Goal: Complete application form

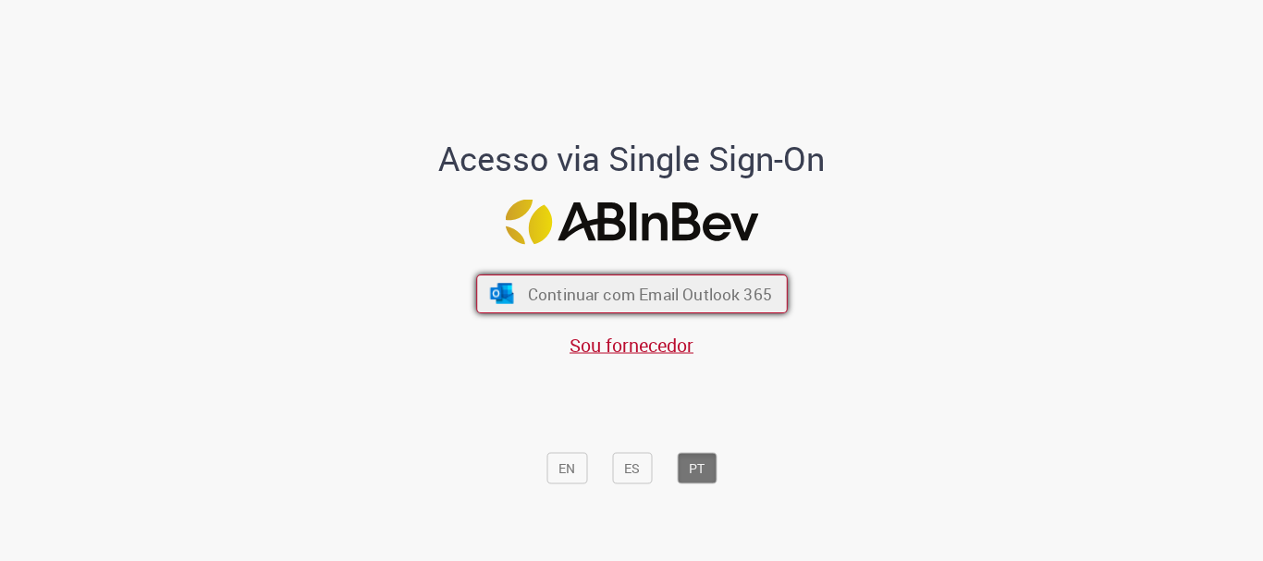
click at [613, 288] on span "Continuar com Email Outlook 365" at bounding box center [649, 294] width 244 height 21
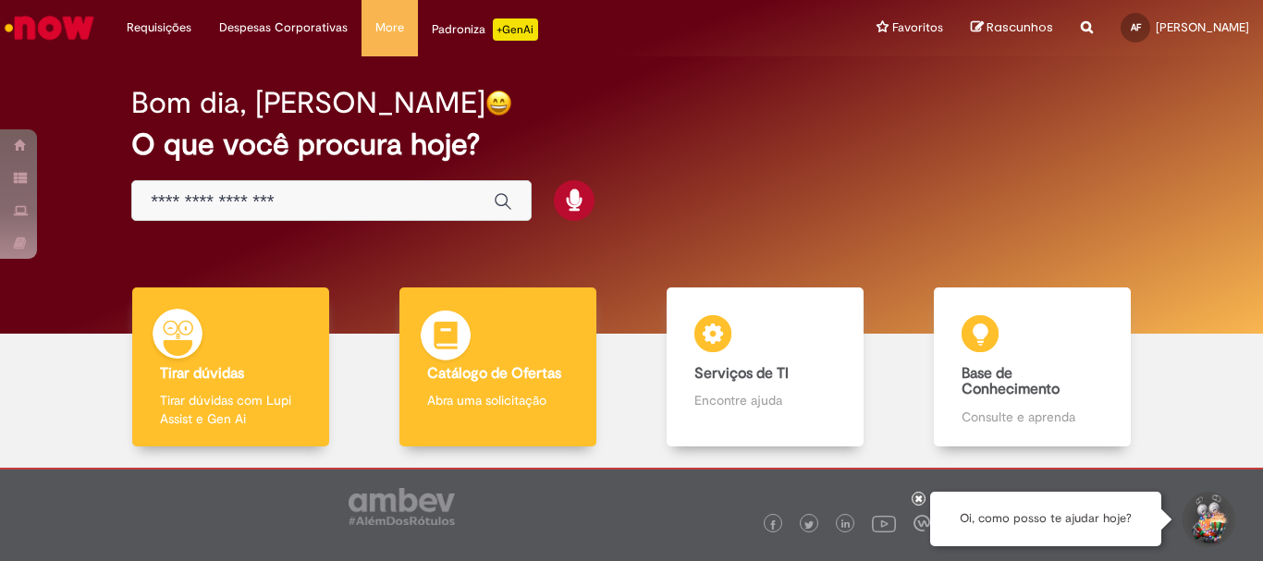
click at [511, 394] on p "Abra uma solicitação" at bounding box center [497, 400] width 141 height 18
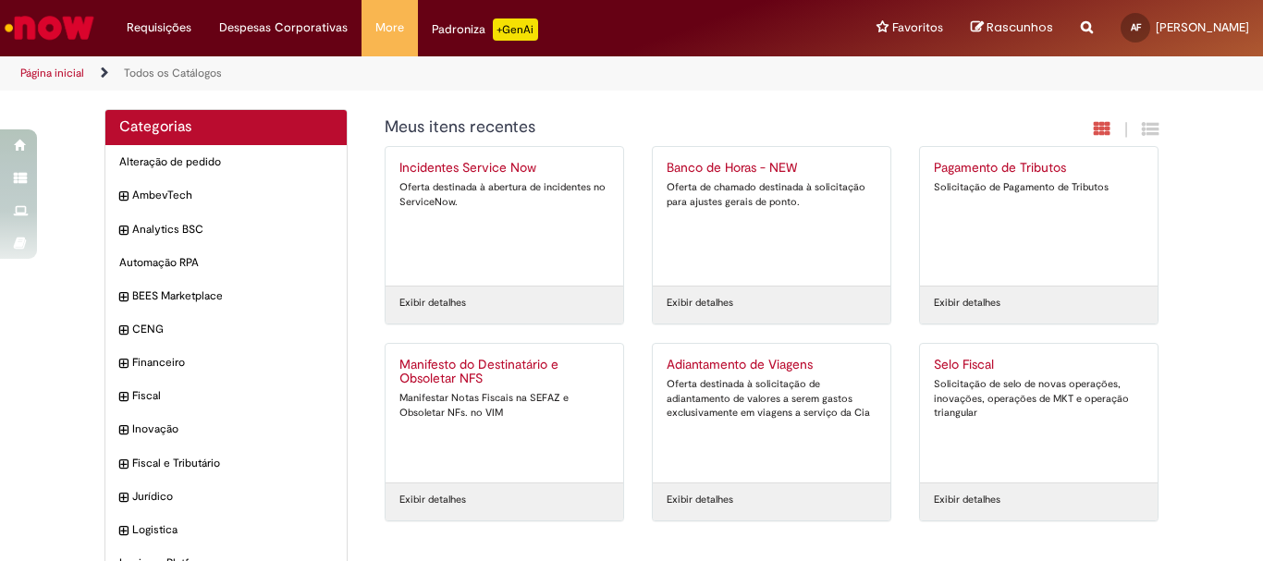
scroll to position [158, 0]
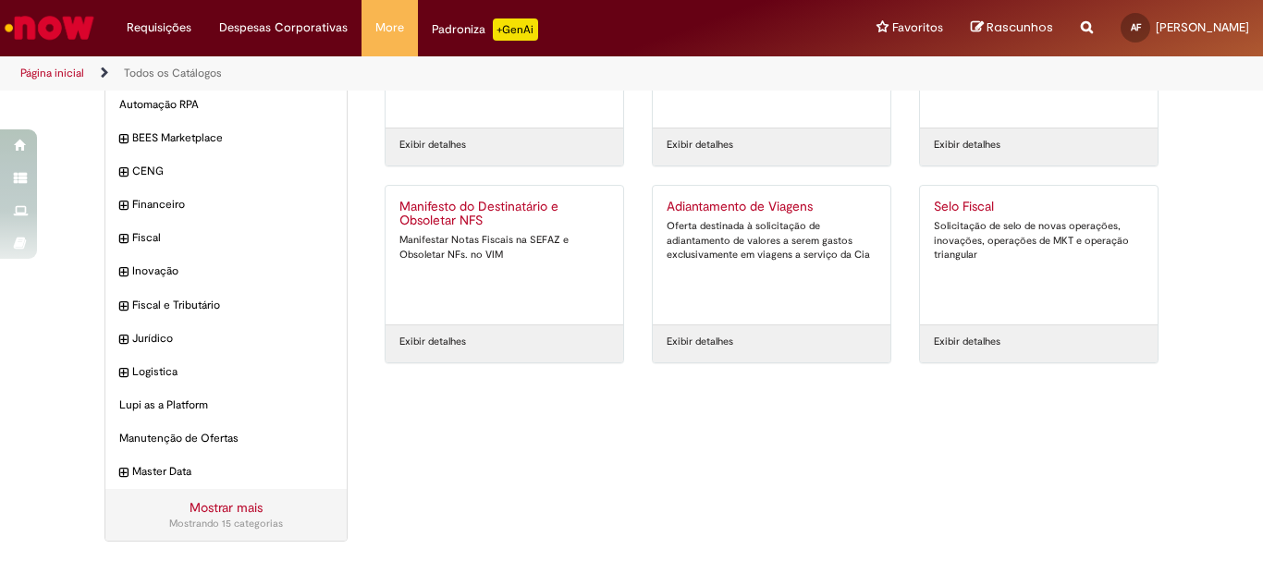
click at [682, 335] on link "Exibir detalhes" at bounding box center [700, 342] width 67 height 15
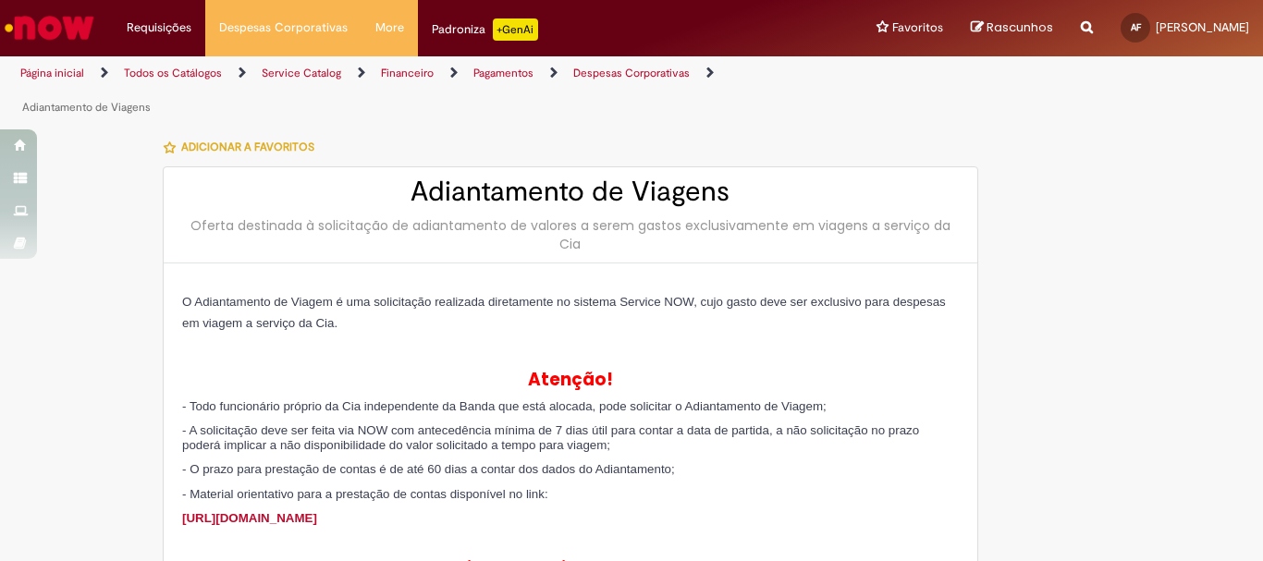
type input "**********"
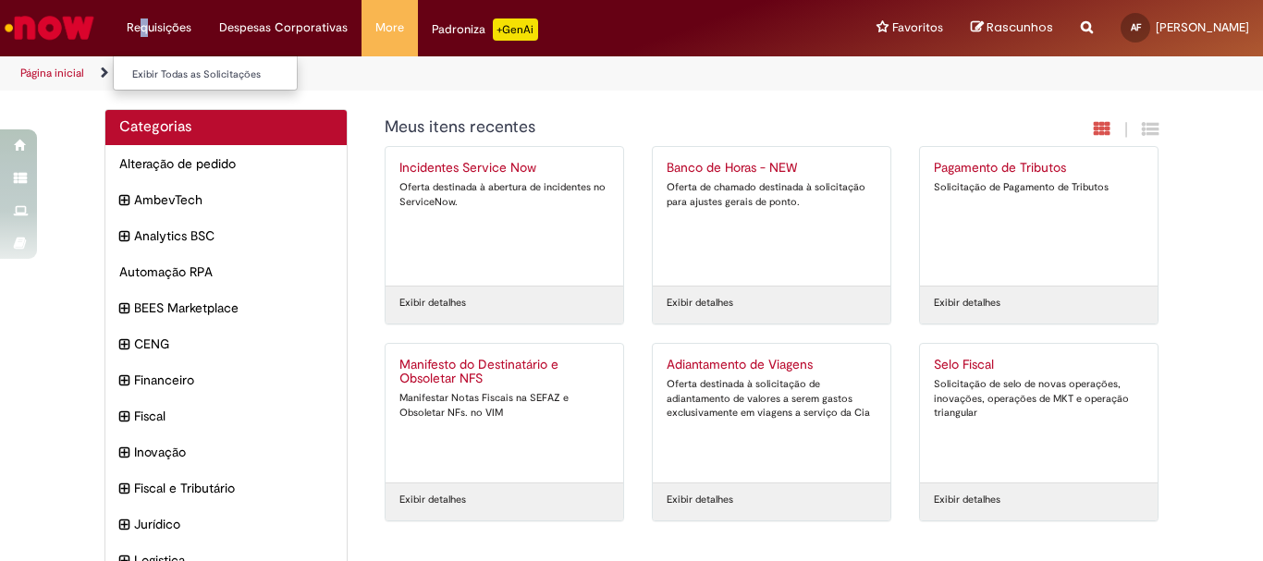
click at [144, 18] on li "Requisições Exibir Todas as Solicitações" at bounding box center [159, 27] width 92 height 55
click at [179, 74] on link "Exibir Todas as Solicitações" at bounding box center [215, 75] width 203 height 20
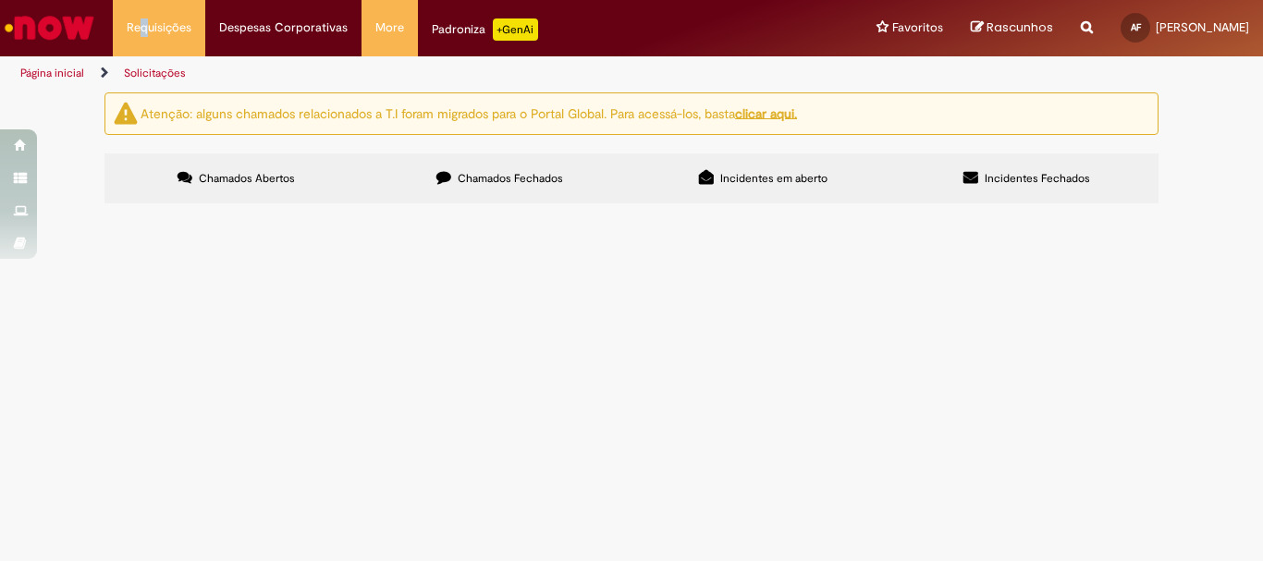
click at [0, 0] on button at bounding box center [0, 0] width 0 height 0
click at [51, 67] on link "Página inicial" at bounding box center [52, 73] width 64 height 15
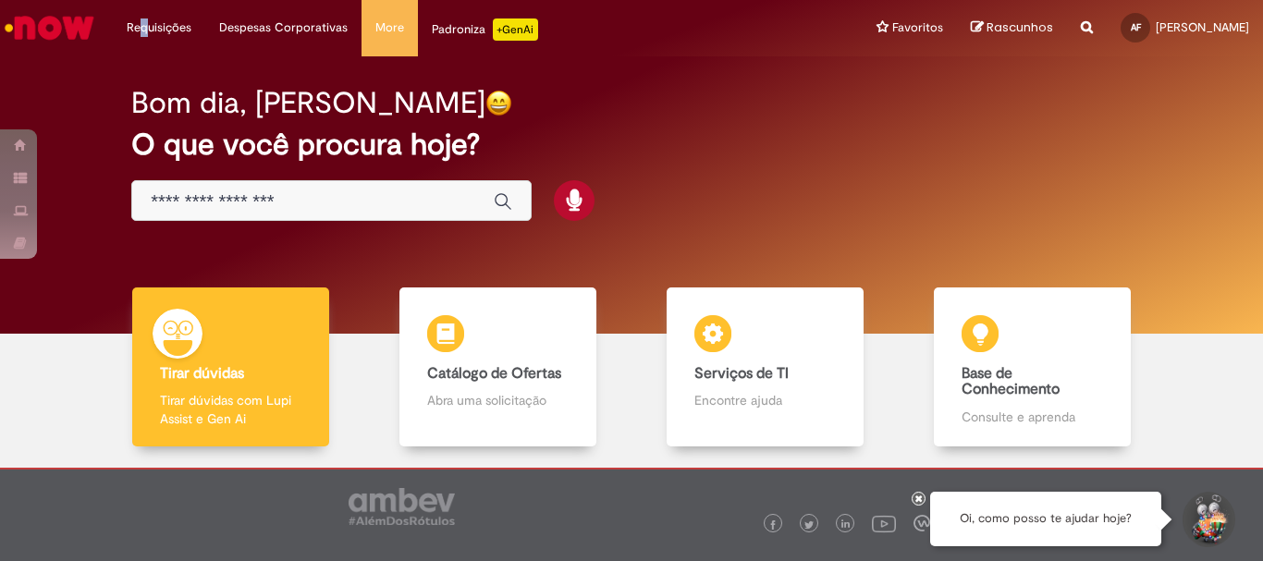
click at [70, 32] on img "Ir para a Homepage" at bounding box center [49, 27] width 95 height 37
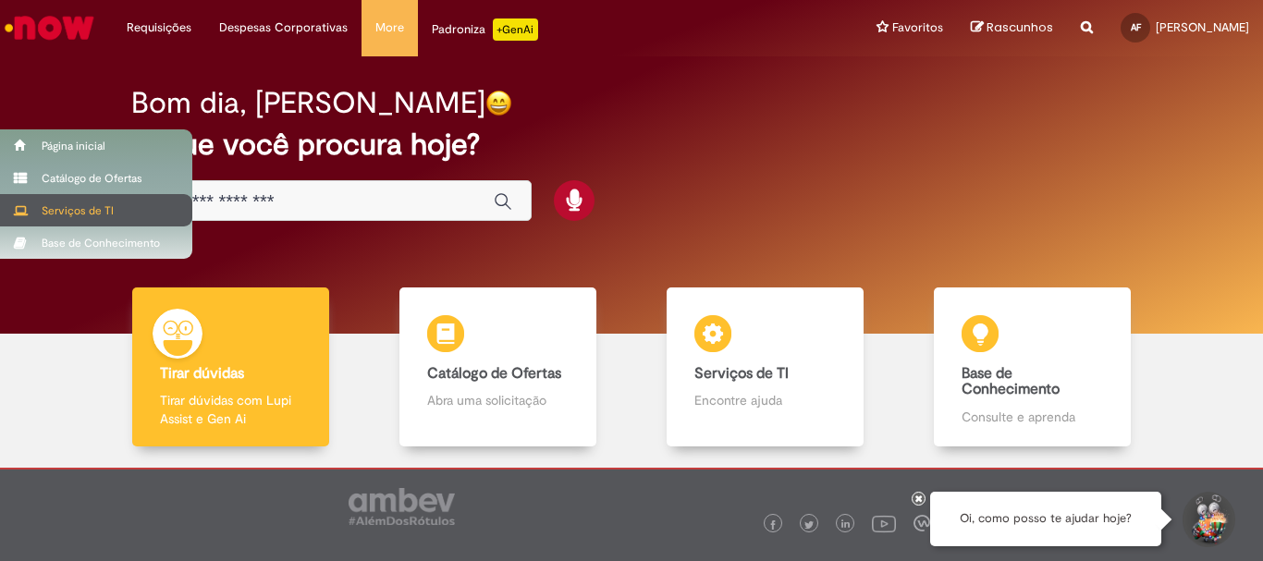
click at [45, 205] on div "Serviços de TI" at bounding box center [96, 210] width 192 height 32
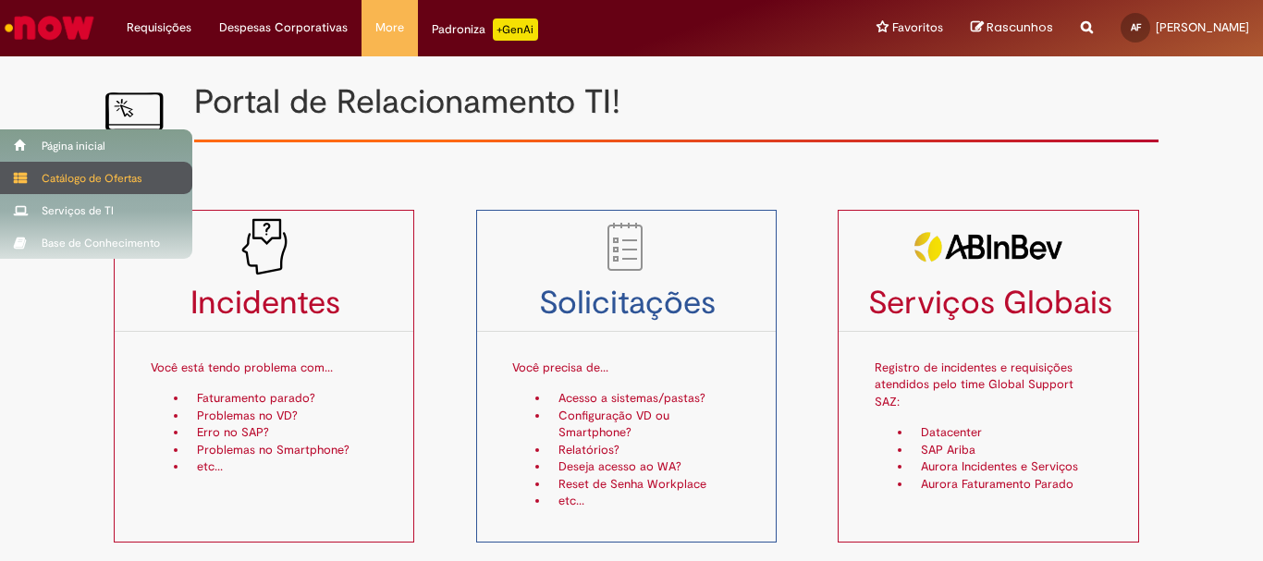
click at [18, 177] on span at bounding box center [21, 178] width 14 height 13
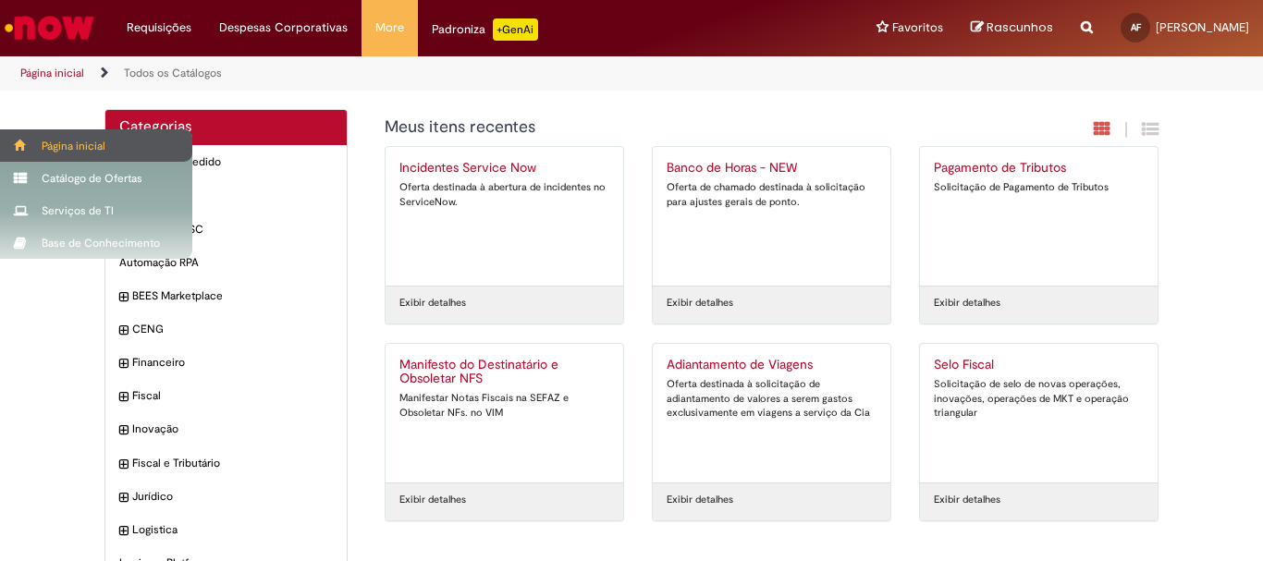
click at [24, 150] on span at bounding box center [21, 145] width 14 height 11
